Goal: Task Accomplishment & Management: Use online tool/utility

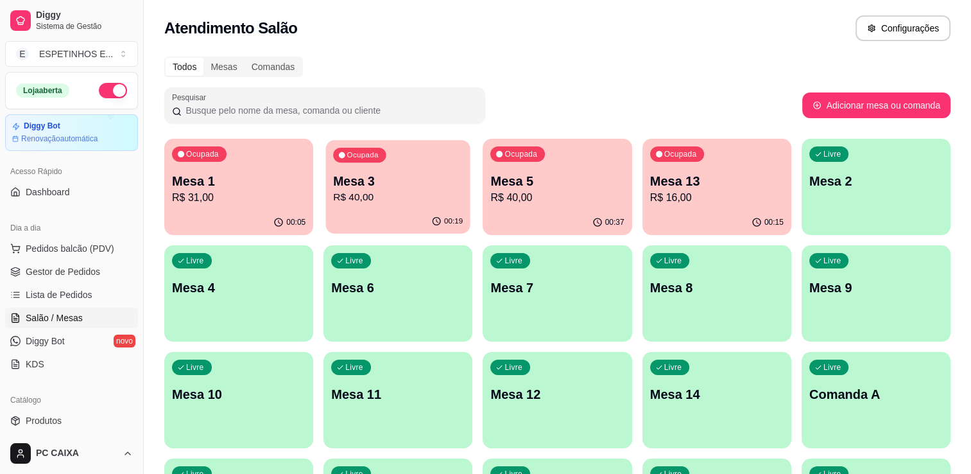
click at [387, 209] on button "Ocupada Mesa 3 R$ 40,00 00:19" at bounding box center [398, 187] width 144 height 94
click at [590, 194] on p "R$ 40,00" at bounding box center [558, 197] width 130 height 15
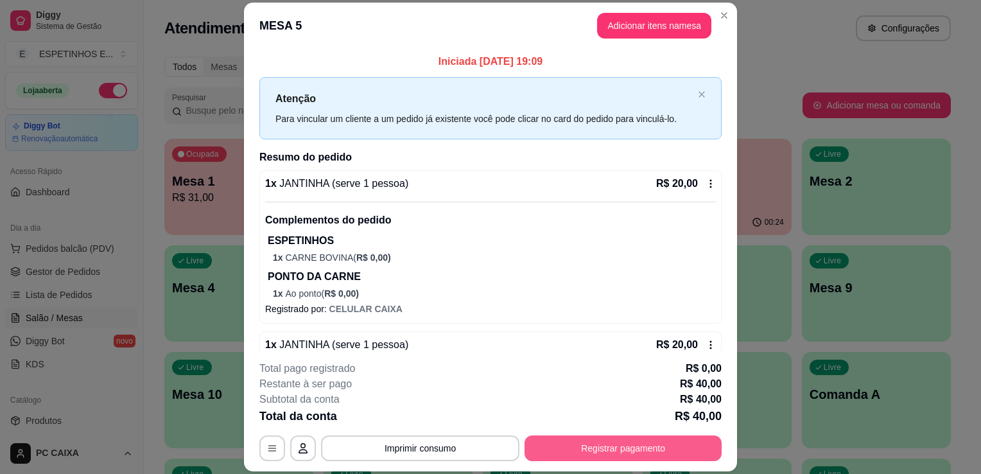
click at [626, 451] on button "Registrar pagamento" at bounding box center [622, 448] width 197 height 26
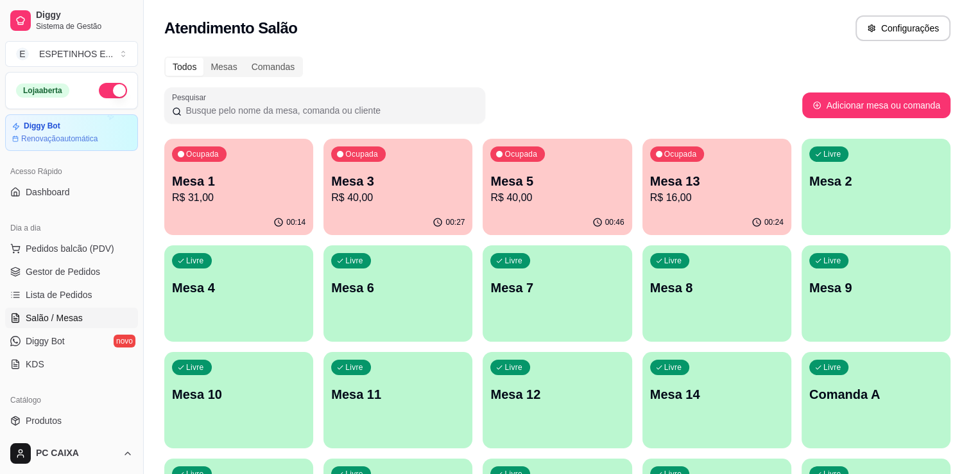
click at [405, 207] on div "Ocupada Mesa 3 R$ 40,00" at bounding box center [397, 174] width 149 height 71
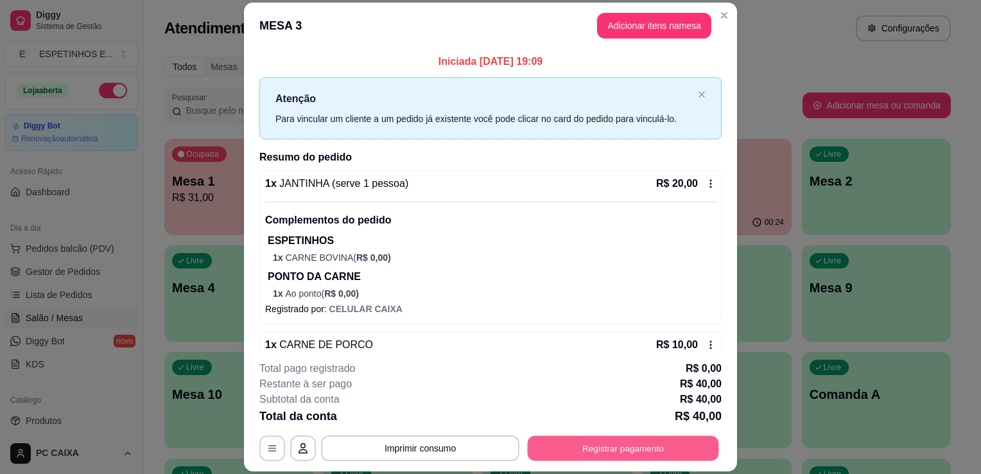
click at [596, 451] on button "Registrar pagamento" at bounding box center [623, 448] width 191 height 25
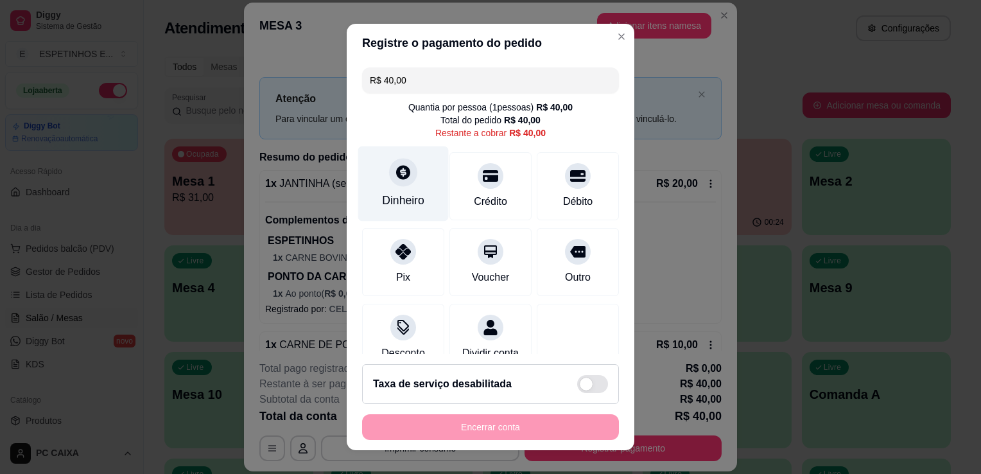
click at [399, 186] on div "Dinheiro" at bounding box center [403, 183] width 90 height 75
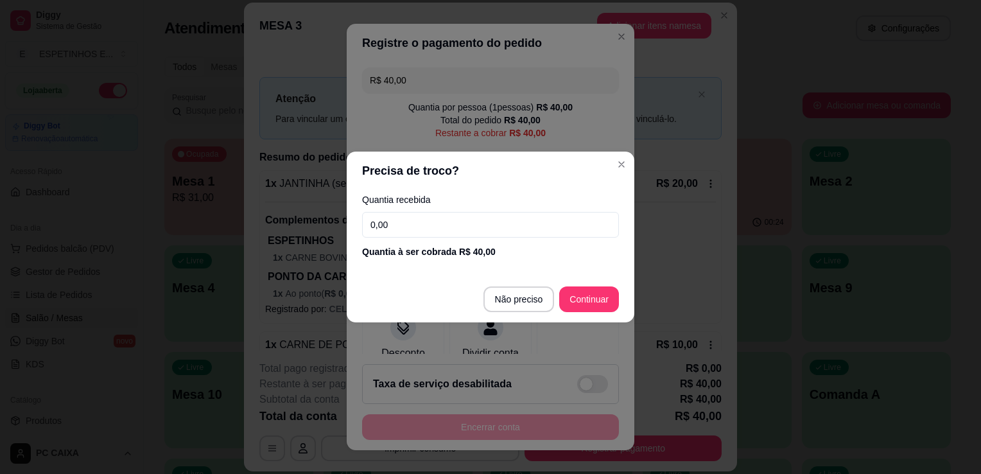
click at [392, 225] on input "0,00" at bounding box center [490, 225] width 257 height 26
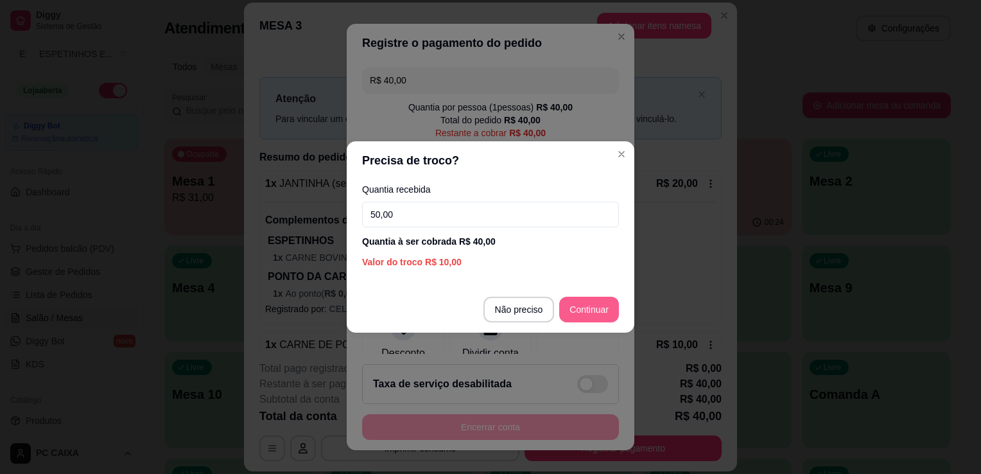
type input "50,00"
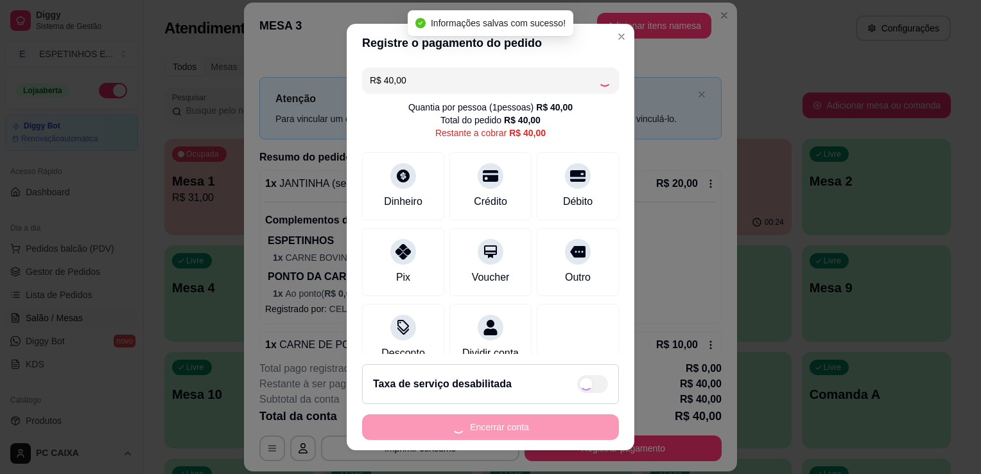
type input "R$ 0,00"
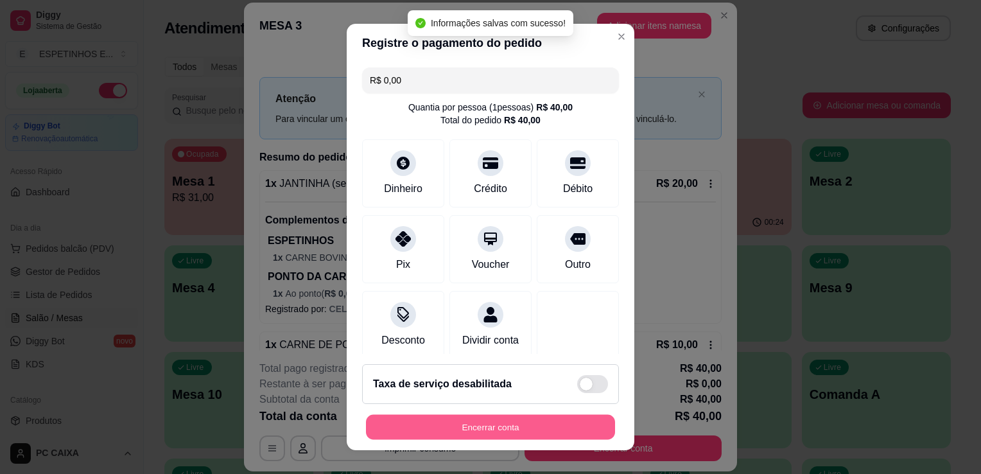
click at [495, 424] on button "Encerrar conta" at bounding box center [490, 427] width 249 height 25
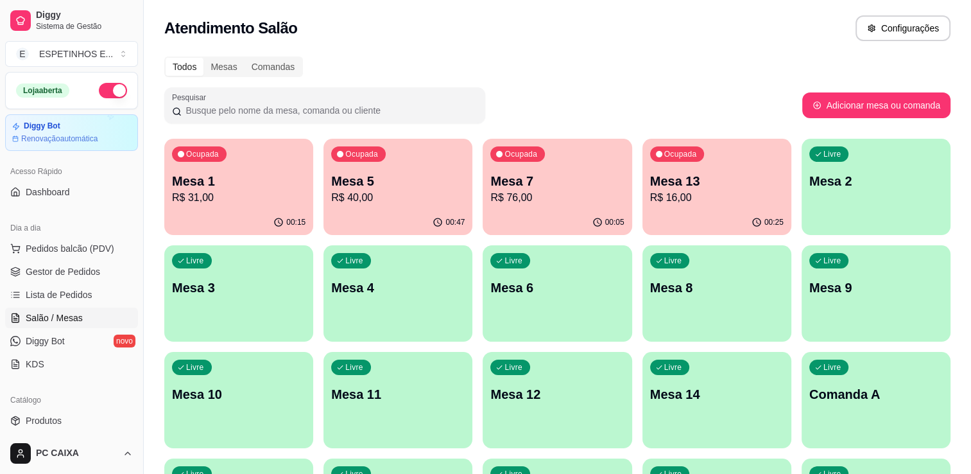
click at [32, 318] on span "Salão / Mesas" at bounding box center [54, 317] width 57 height 13
click at [564, 203] on p "R$ 76,00" at bounding box center [558, 197] width 130 height 15
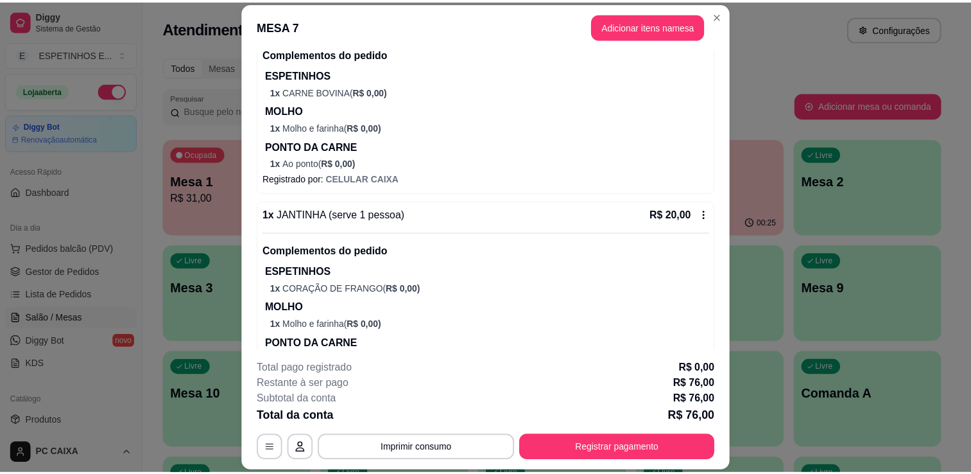
scroll to position [544, 0]
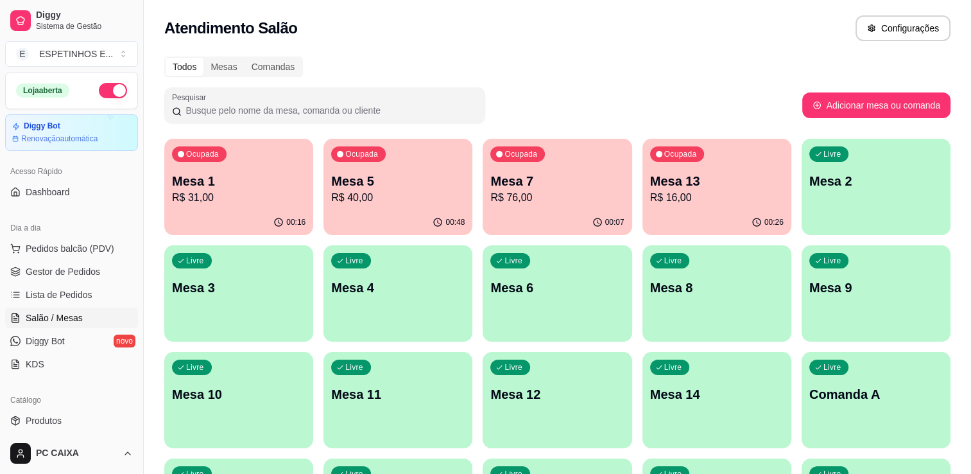
click at [320, 31] on div "Atendimento Salão Configurações" at bounding box center [557, 28] width 786 height 26
click at [40, 317] on span "Salão / Mesas" at bounding box center [54, 317] width 57 height 13
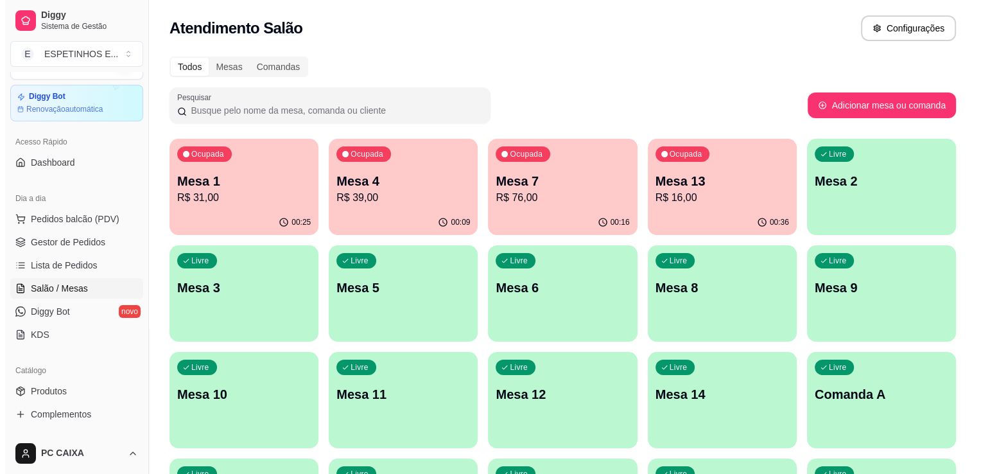
scroll to position [64, 0]
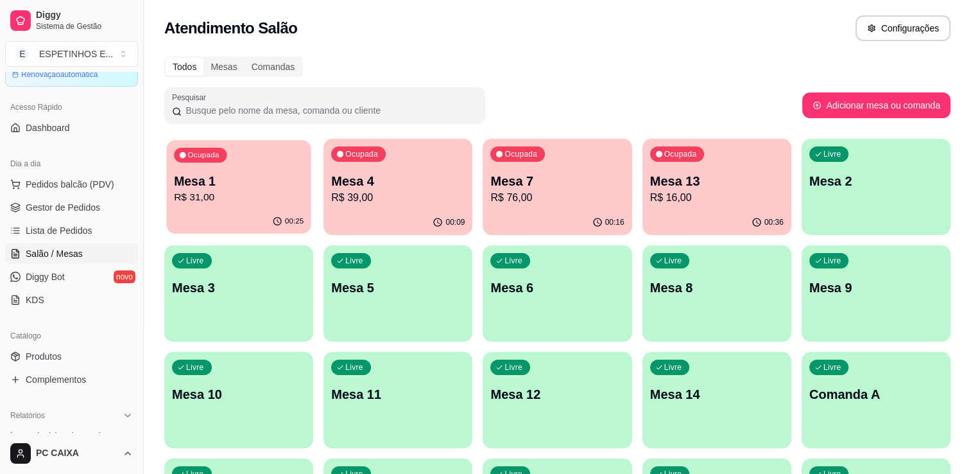
click at [261, 181] on p "Mesa 1" at bounding box center [239, 181] width 130 height 17
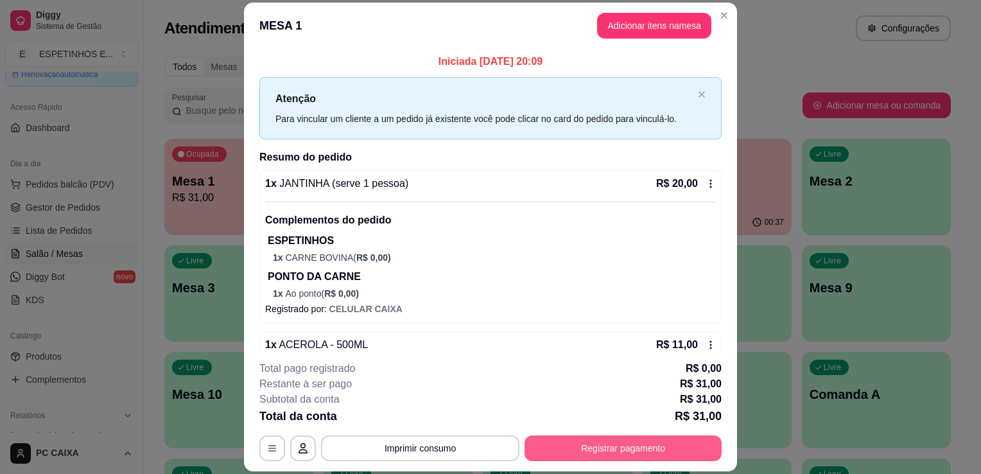
click at [565, 442] on button "Registrar pagamento" at bounding box center [622, 448] width 197 height 26
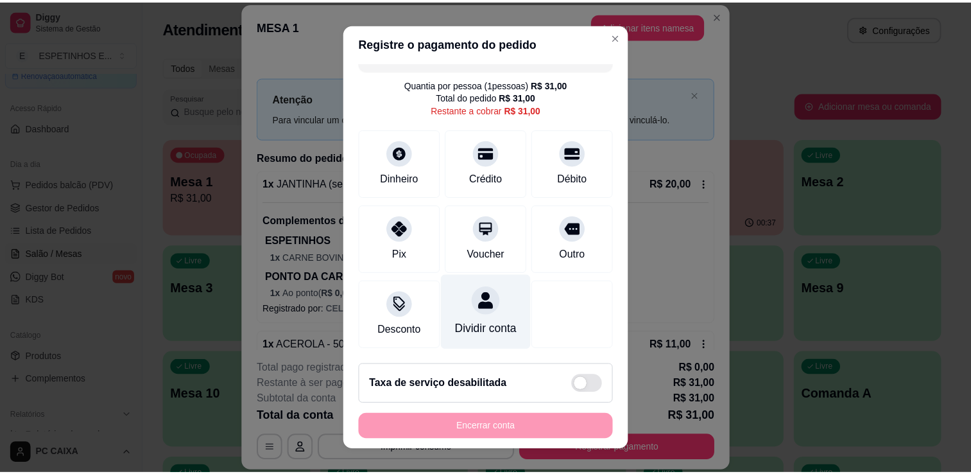
scroll to position [37, 0]
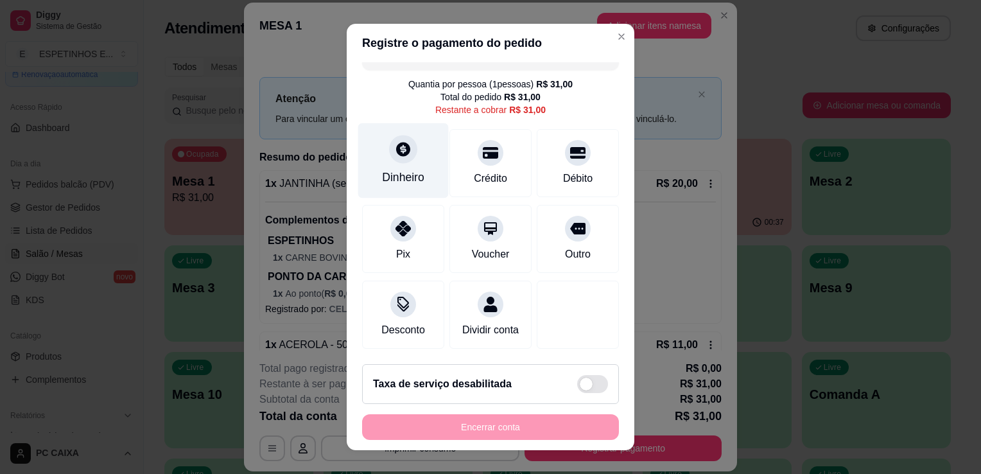
click at [403, 149] on div "Dinheiro" at bounding box center [403, 160] width 90 height 75
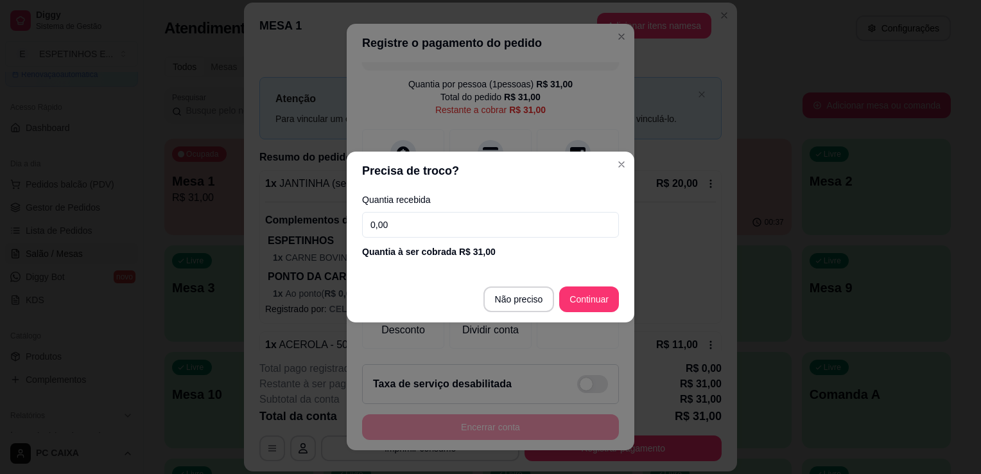
click at [387, 223] on input "0,00" at bounding box center [490, 225] width 257 height 26
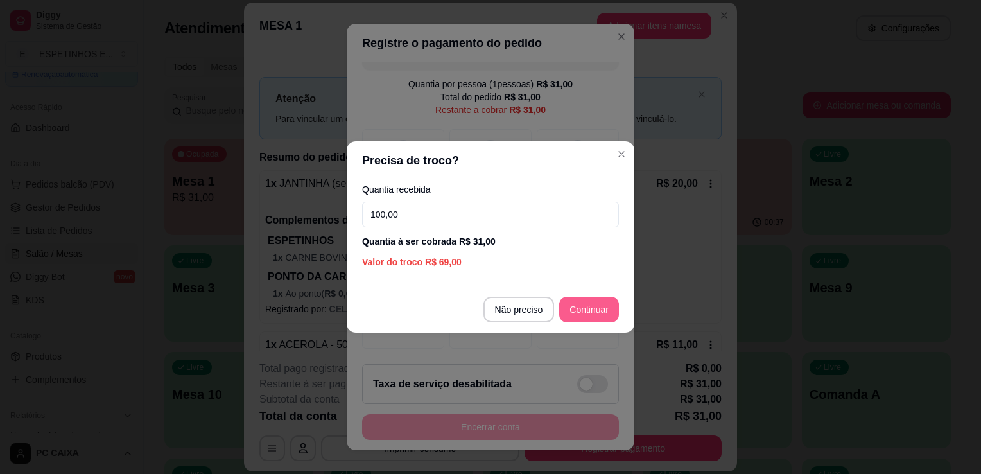
type input "100,00"
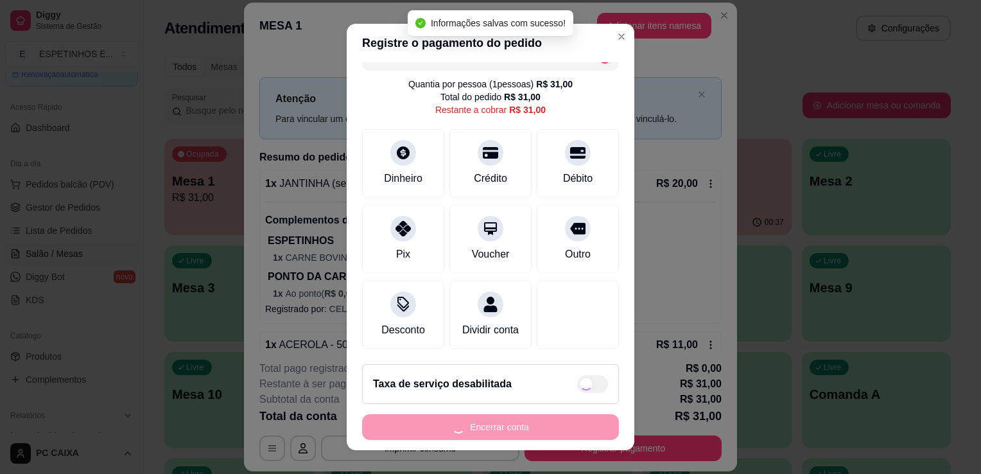
type input "R$ 0,00"
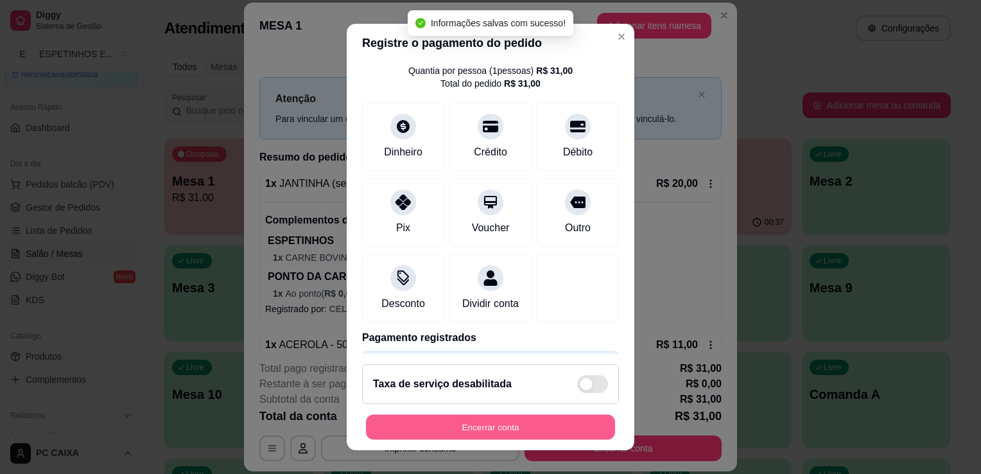
click at [482, 429] on button "Encerrar conta" at bounding box center [490, 427] width 249 height 25
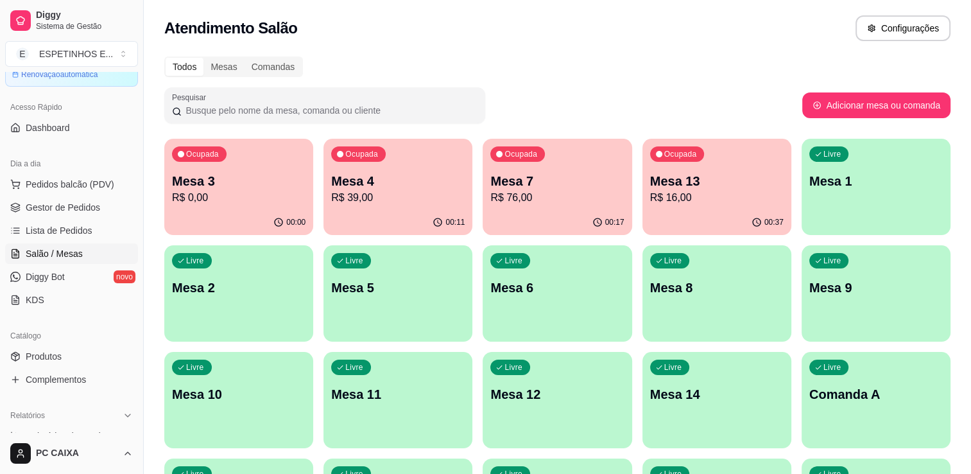
click at [623, 113] on div "Pesquisar" at bounding box center [483, 105] width 638 height 36
click at [572, 187] on p "Mesa 7" at bounding box center [558, 181] width 130 height 17
click at [39, 253] on span "Salão / Mesas" at bounding box center [54, 253] width 57 height 13
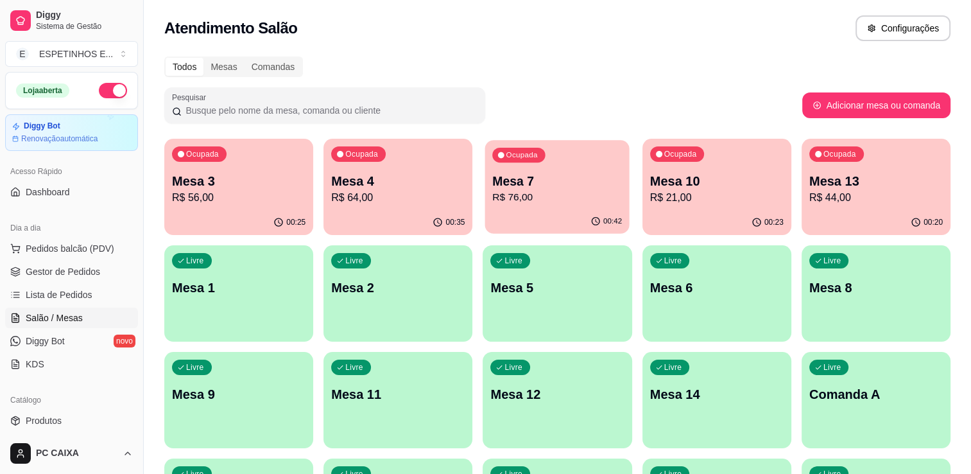
click at [544, 209] on button "Ocupada Mesa 7 R$ 76,00 00:42" at bounding box center [557, 187] width 144 height 94
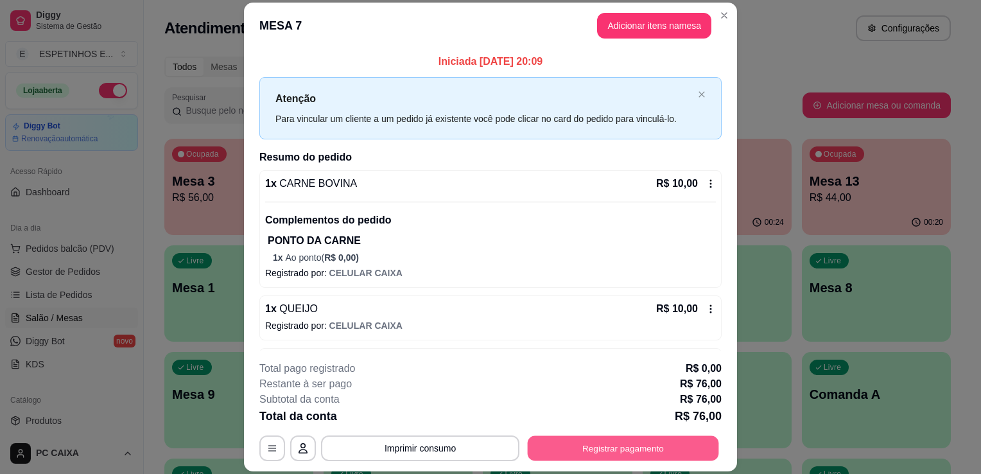
click at [586, 445] on button "Registrar pagamento" at bounding box center [623, 448] width 191 height 25
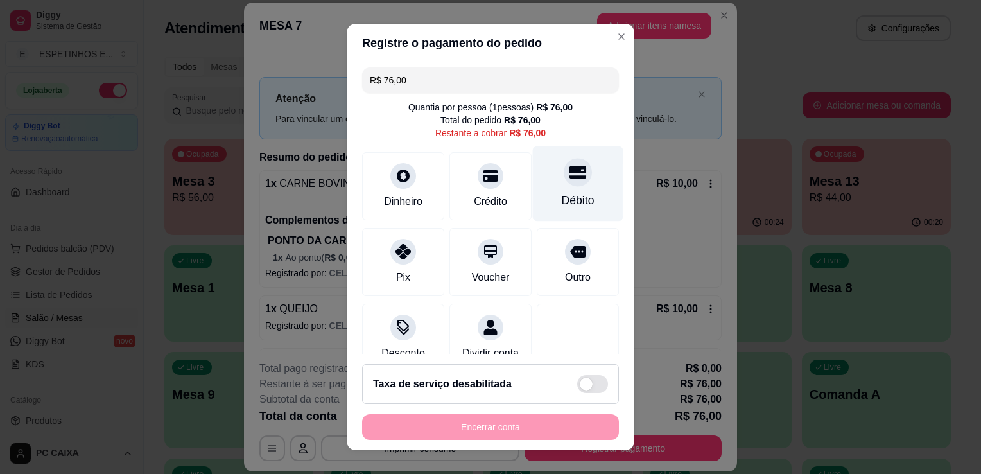
click at [563, 187] on div "Débito" at bounding box center [578, 183] width 90 height 75
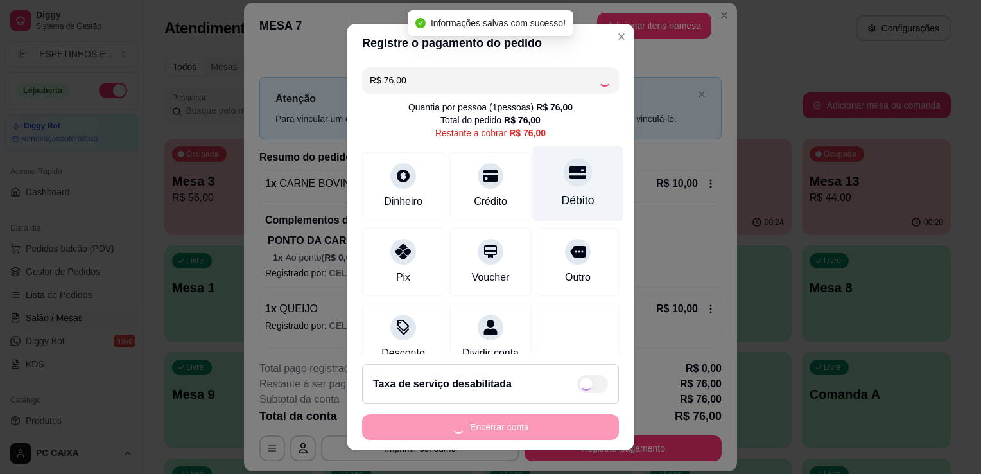
type input "R$ 0,00"
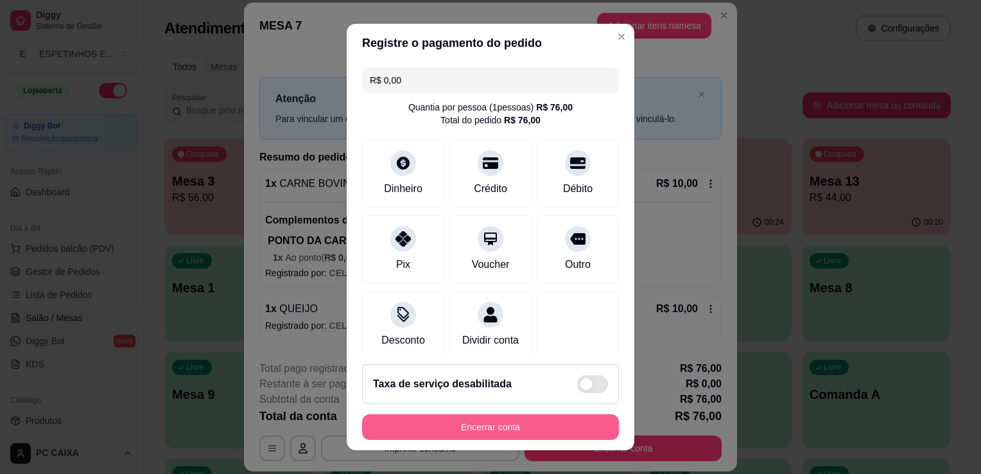
click at [476, 430] on button "Encerrar conta" at bounding box center [490, 427] width 257 height 26
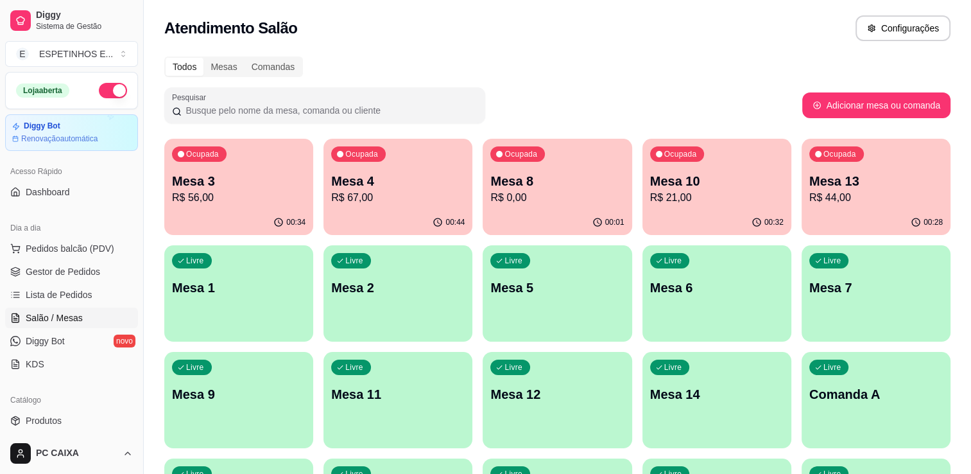
click at [416, 163] on div "Ocupada Mesa 4 R$ 67,00" at bounding box center [397, 174] width 149 height 71
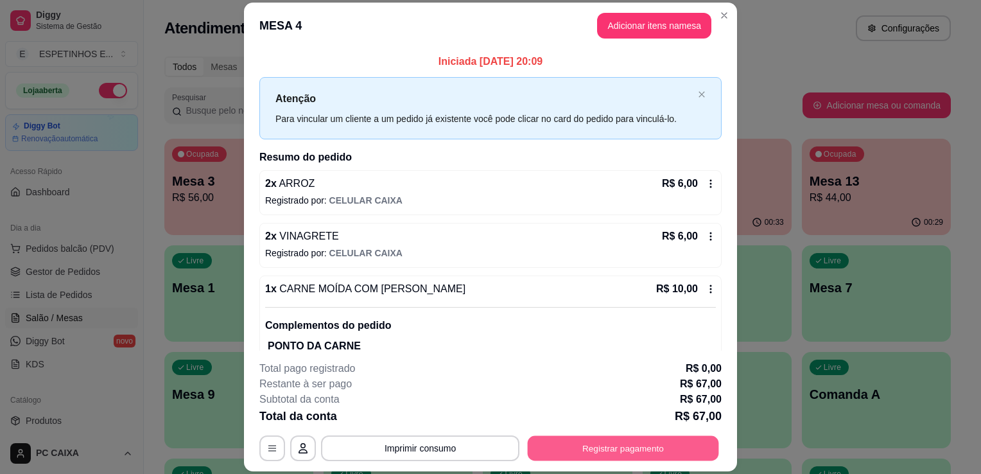
click at [652, 456] on button "Registrar pagamento" at bounding box center [623, 448] width 191 height 25
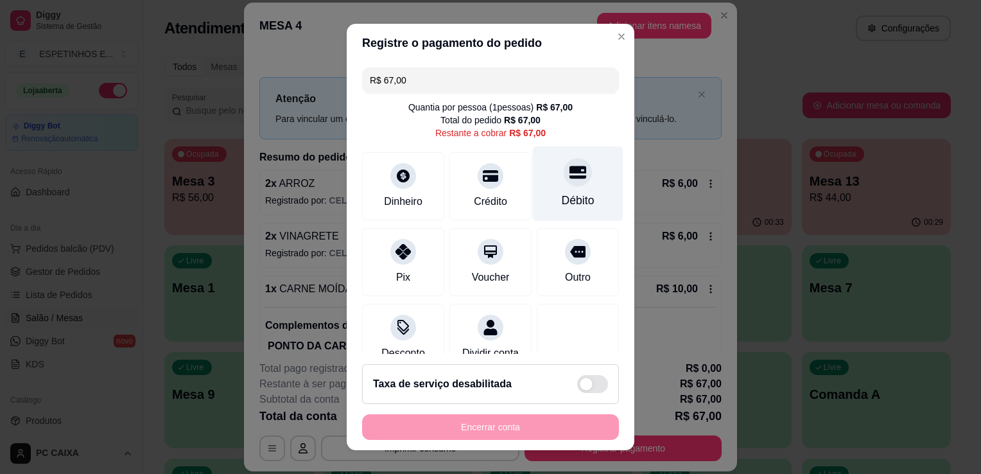
click at [576, 185] on div "Débito" at bounding box center [578, 183] width 90 height 75
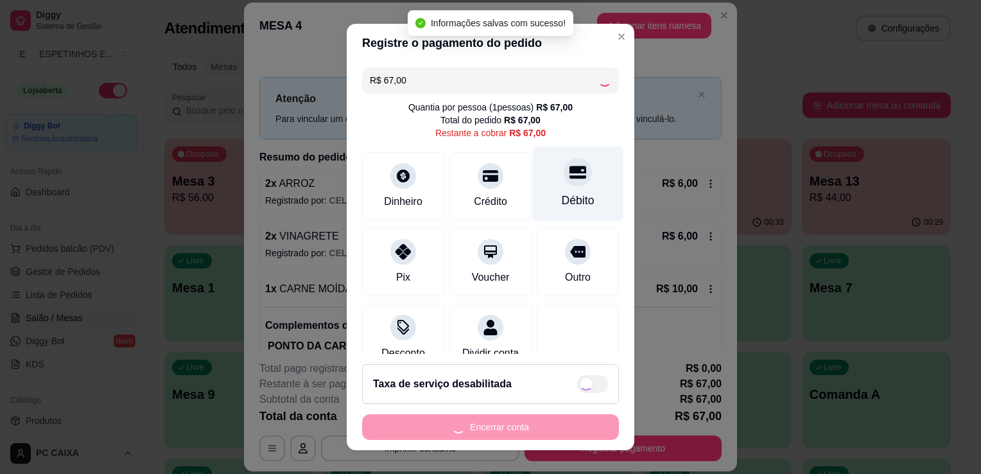
type input "R$ 0,00"
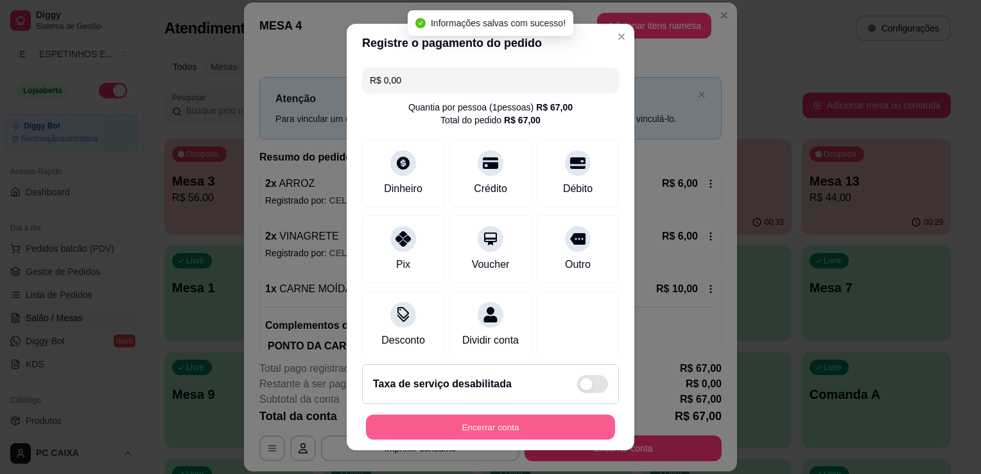
click at [516, 434] on button "Encerrar conta" at bounding box center [490, 427] width 249 height 25
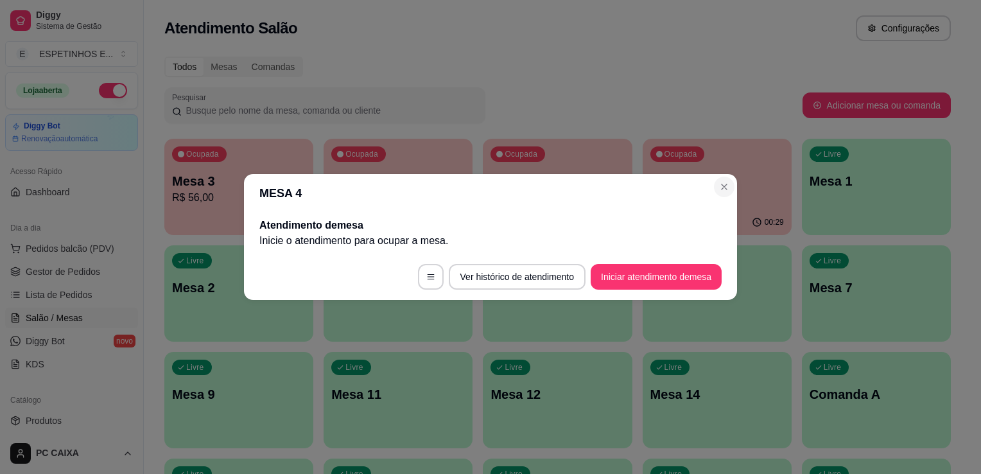
click at [329, 202] on section "MESA 4 Atendimento de mesa Inicie o atendimento para ocupar a mesa . Ver histór…" at bounding box center [490, 237] width 493 height 126
